Goal: Task Accomplishment & Management: Use online tool/utility

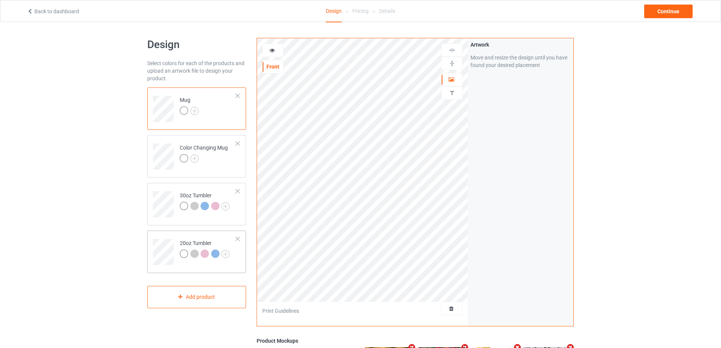
click at [168, 237] on td at bounding box center [164, 249] width 23 height 31
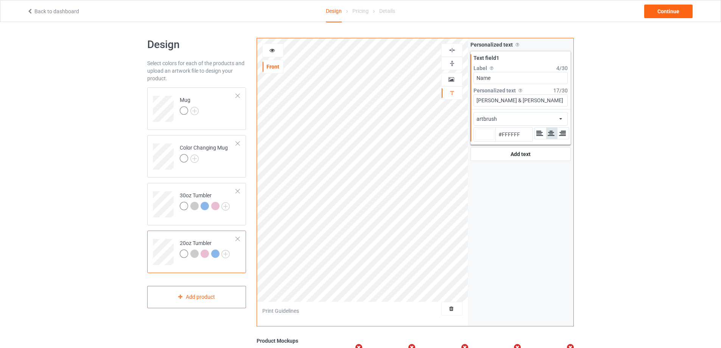
type input "#ffffff"
click at [693, 9] on div "Continue" at bounding box center [668, 12] width 48 height 14
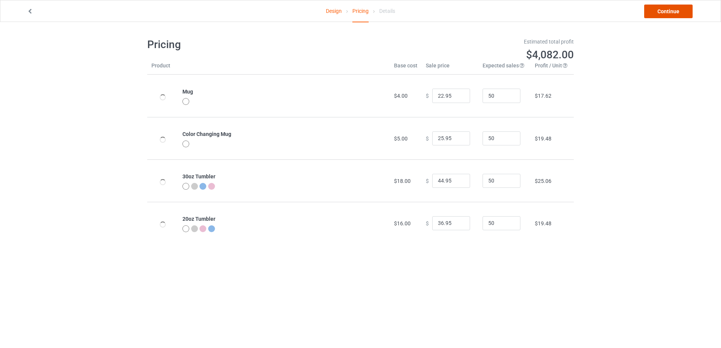
click at [686, 9] on link "Continue" at bounding box center [668, 12] width 48 height 14
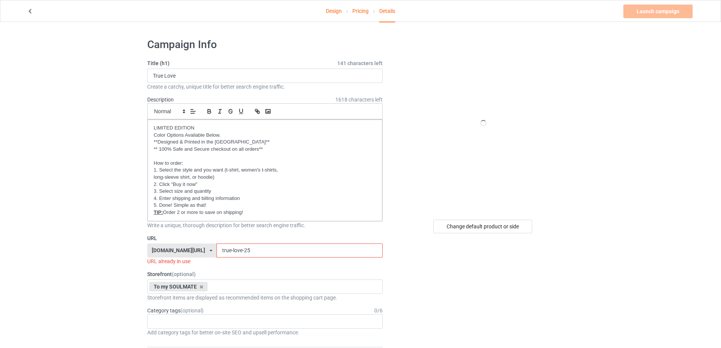
click at [256, 249] on input "true-love-25" at bounding box center [300, 250] width 166 height 14
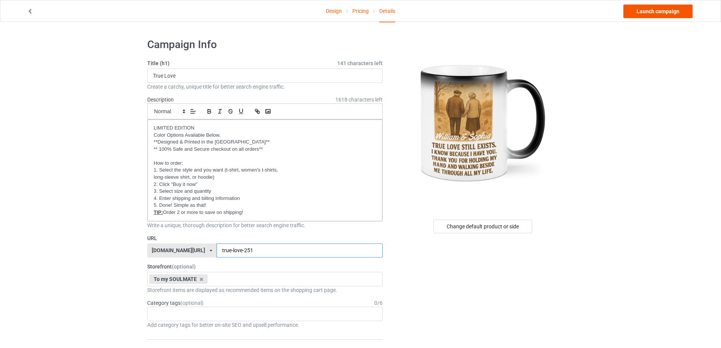
type input "true-love-251"
click at [642, 16] on link "Launch campaign" at bounding box center [657, 12] width 69 height 14
